Goal: Task Accomplishment & Management: Manage account settings

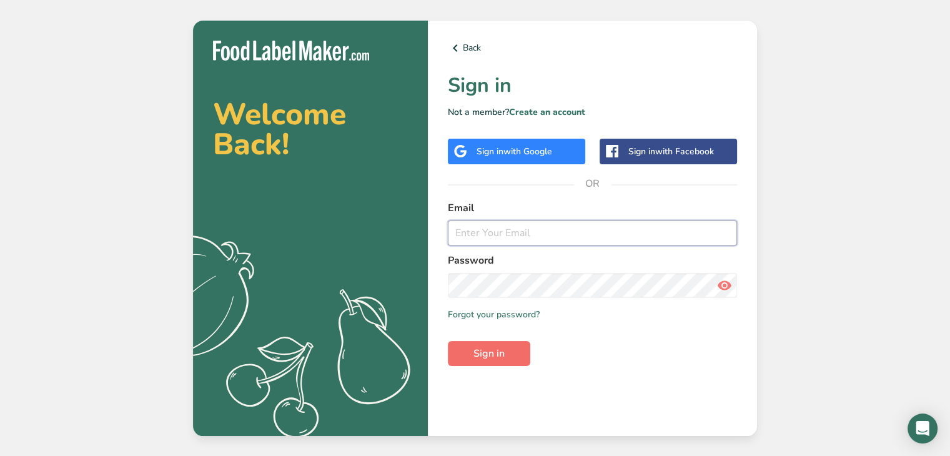
type input "[EMAIL_ADDRESS][DOMAIN_NAME]"
click at [502, 358] on span "Sign in" at bounding box center [488, 353] width 31 height 15
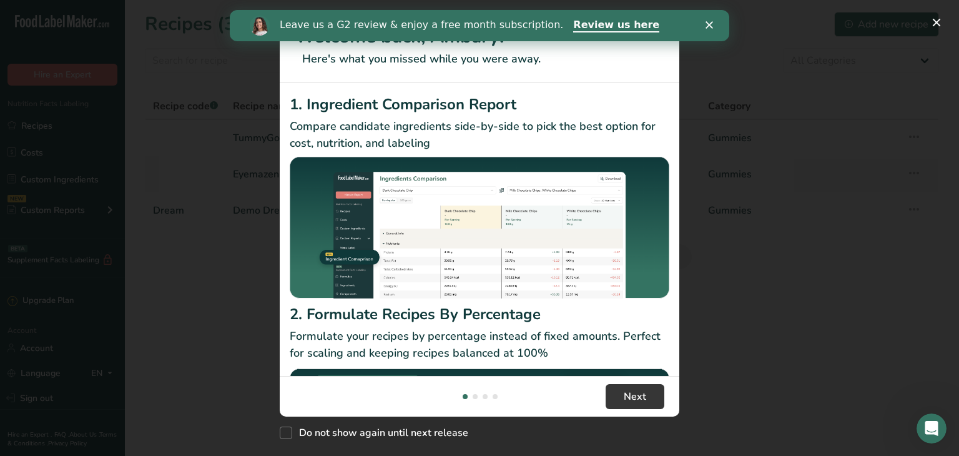
click at [709, 26] on polygon "Close" at bounding box center [708, 24] width 7 height 7
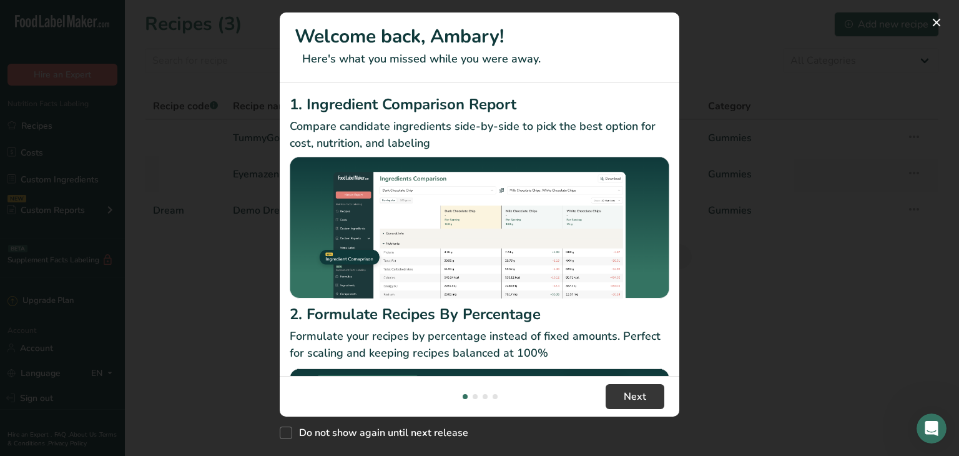
click at [710, 37] on div "New Features" at bounding box center [479, 228] width 959 height 456
